Goal: Transaction & Acquisition: Purchase product/service

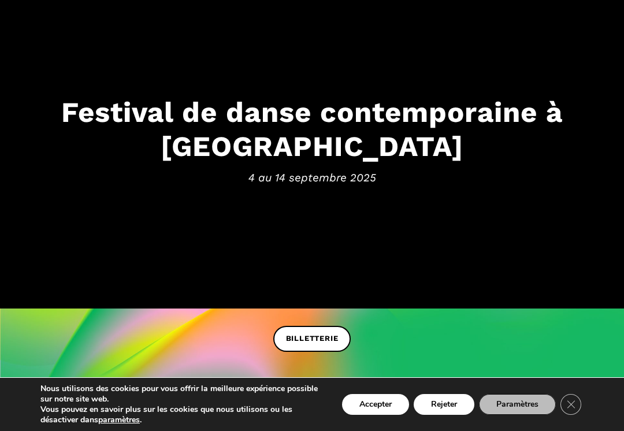
scroll to position [80, 0]
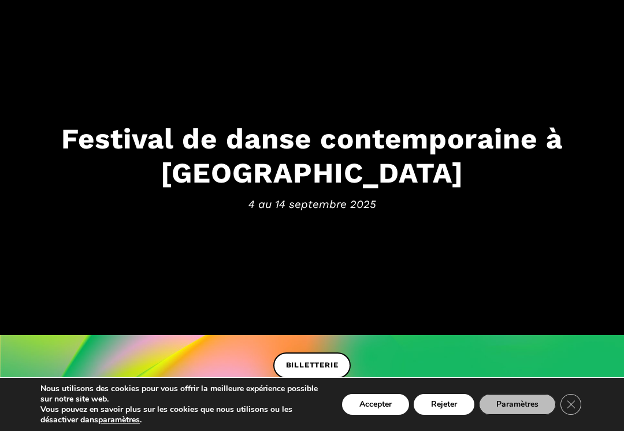
click at [443, 408] on button "Rejeter" at bounding box center [444, 404] width 61 height 21
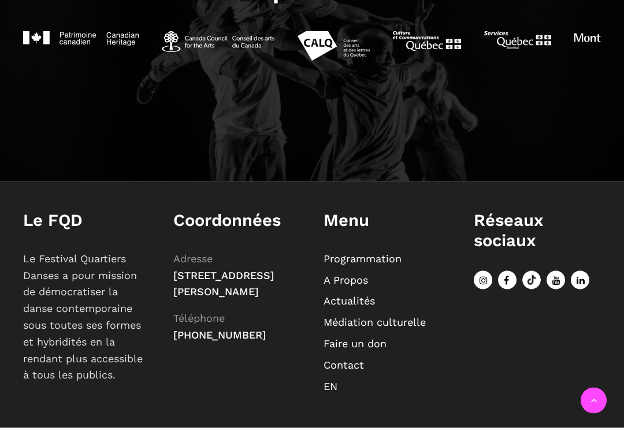
scroll to position [1250, 0]
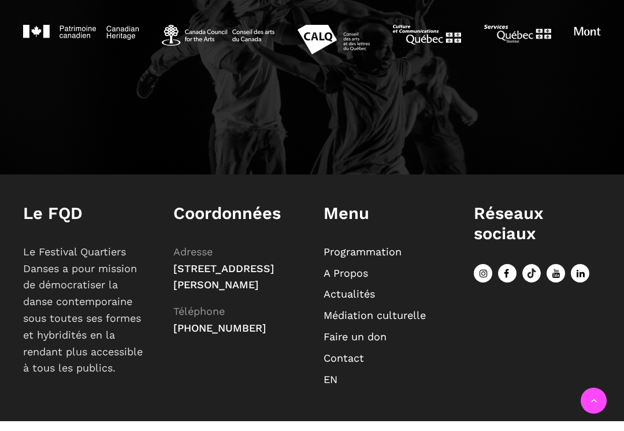
click at [357, 257] on link "Programmation" at bounding box center [363, 252] width 78 height 12
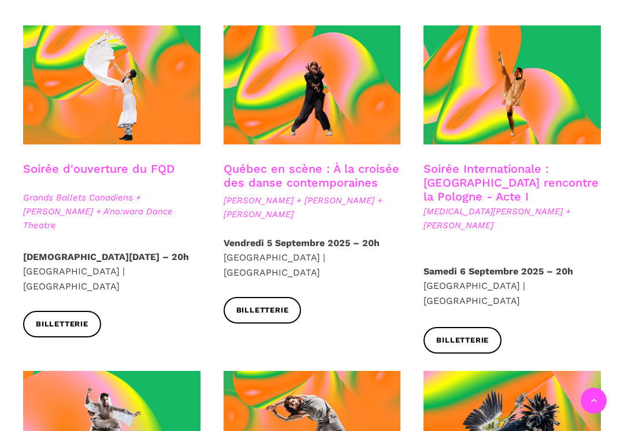
scroll to position [324, 0]
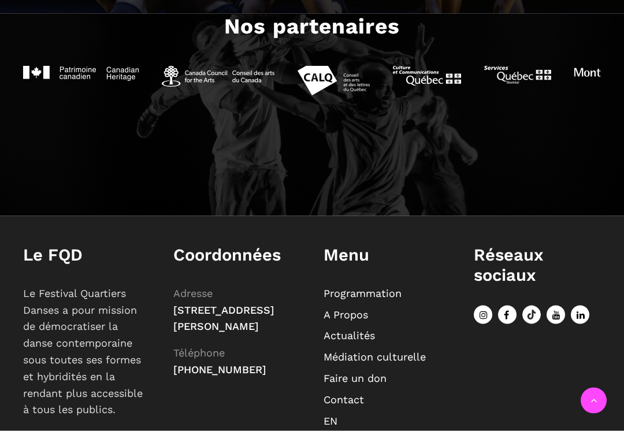
scroll to position [1250, 0]
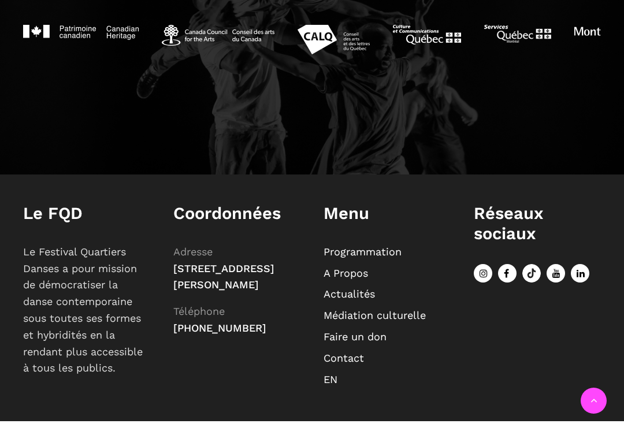
click at [365, 246] on link "Programmation" at bounding box center [363, 252] width 78 height 12
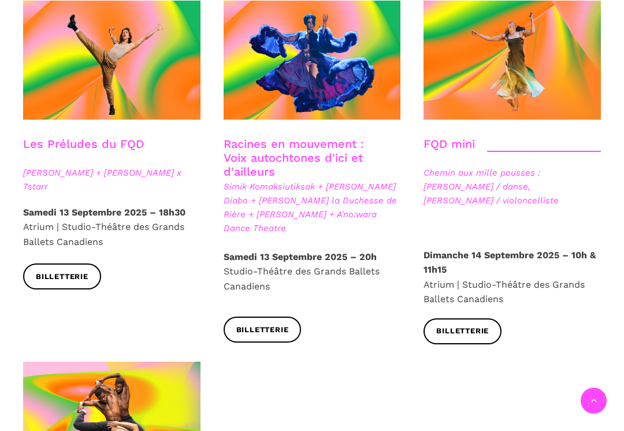
scroll to position [1717, 0]
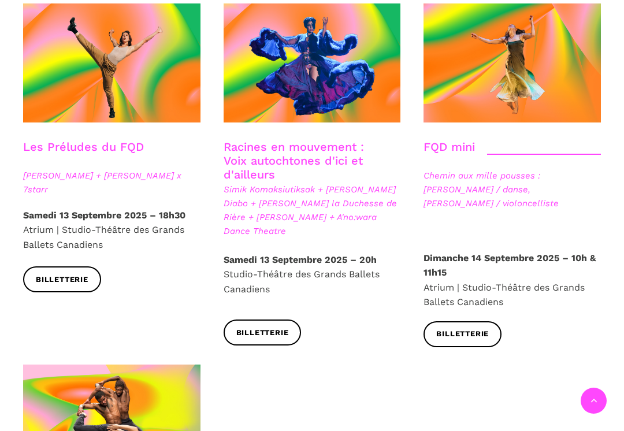
click at [458, 328] on span "Billetterie" at bounding box center [462, 334] width 53 height 12
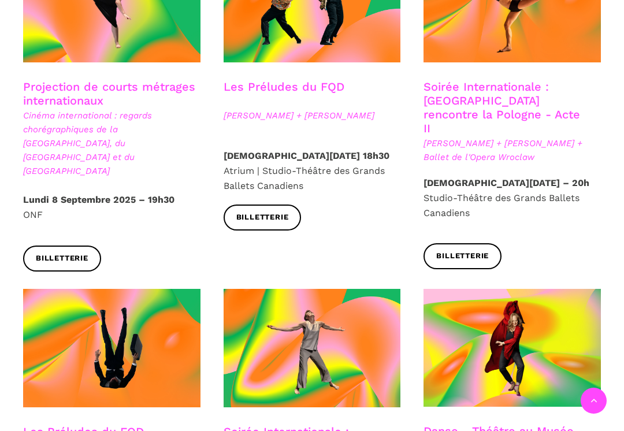
scroll to position [1075, 0]
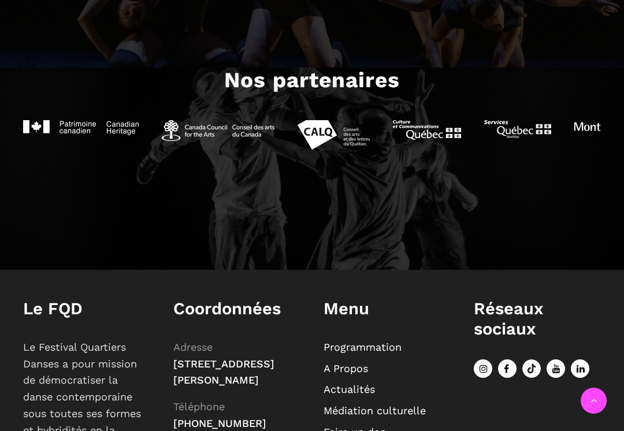
scroll to position [1154, 0]
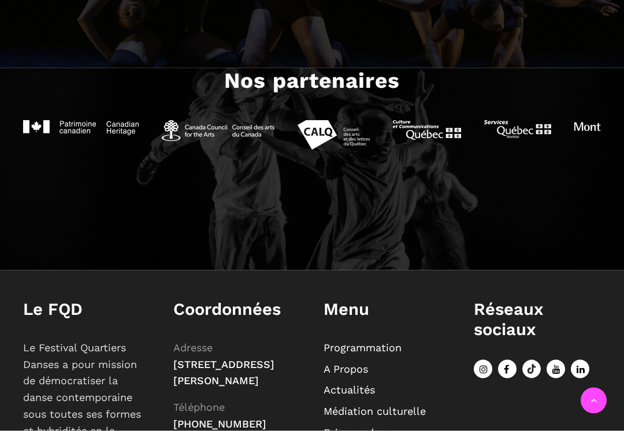
click at [369, 341] on link "Programmation" at bounding box center [363, 347] width 78 height 12
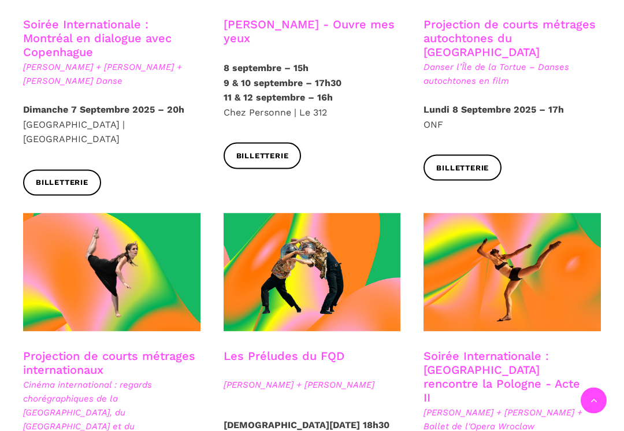
scroll to position [801, 0]
